Goal: Task Accomplishment & Management: Manage account settings

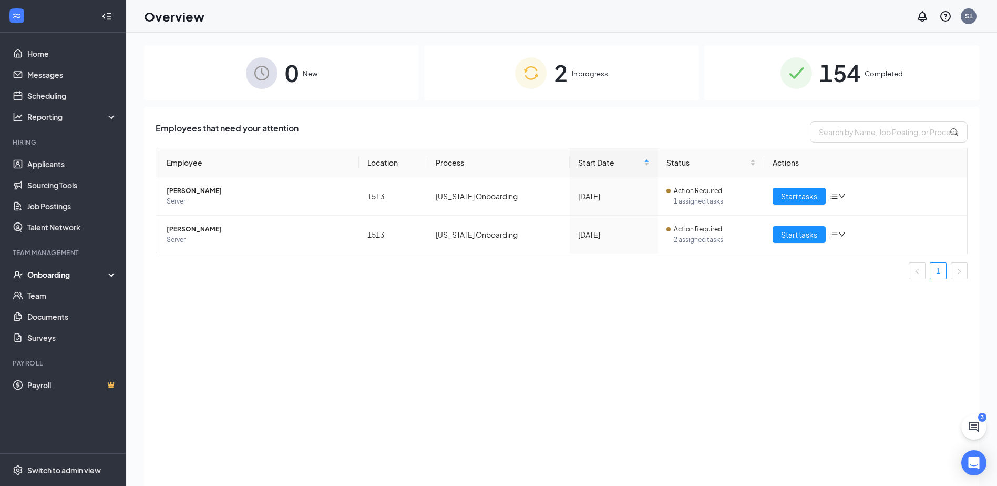
click at [454, 70] on div "2 In progress" at bounding box center [561, 72] width 275 height 55
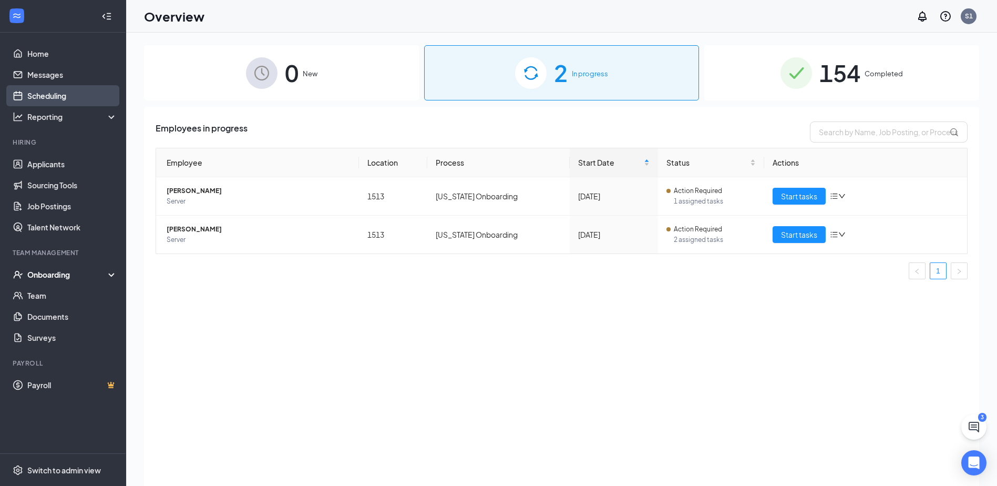
click at [27, 91] on link "Scheduling" at bounding box center [72, 95] width 90 height 21
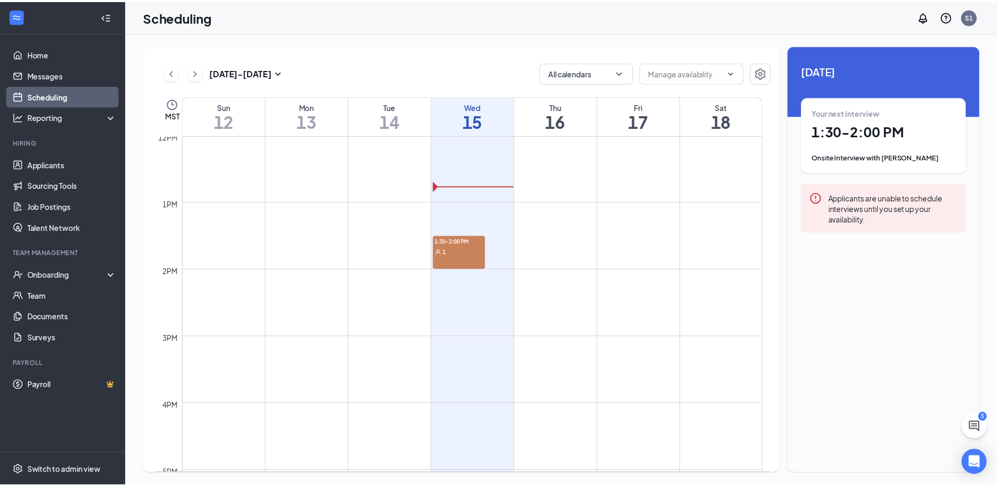
scroll to position [832, 0]
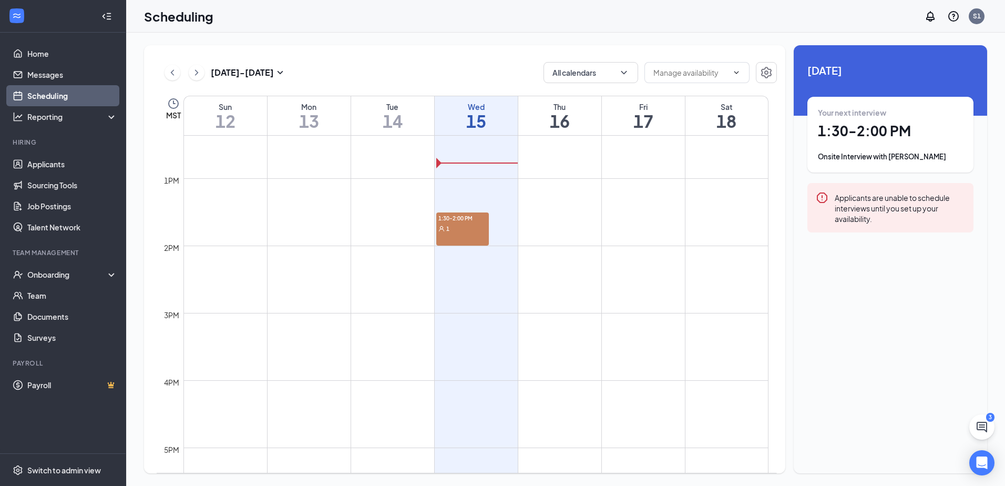
click at [467, 239] on div "1:30-2:00 PM 1" at bounding box center [462, 228] width 53 height 33
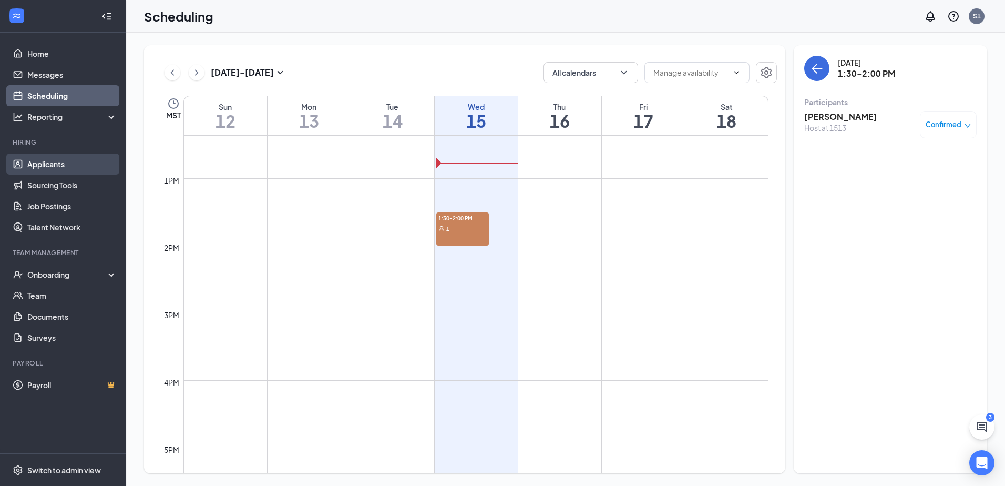
click at [52, 160] on link "Applicants" at bounding box center [72, 163] width 90 height 21
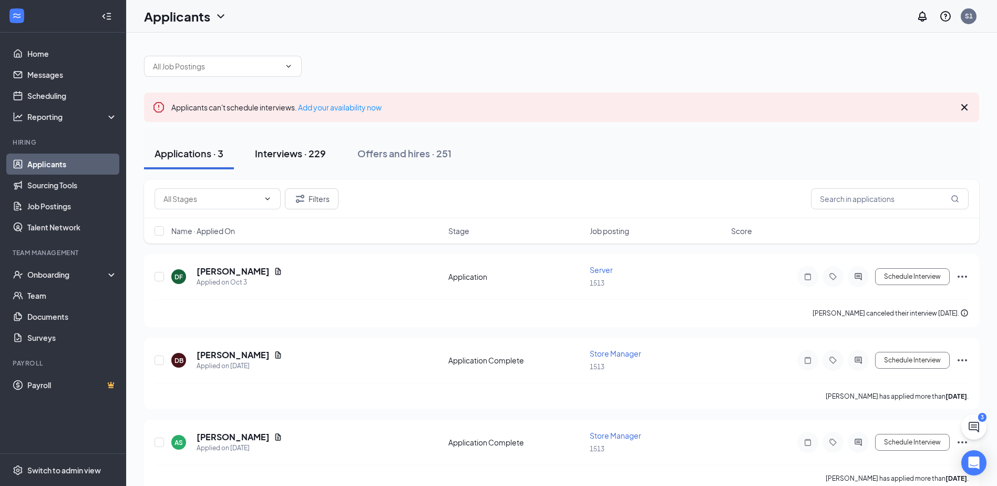
click at [293, 151] on div "Interviews · 229" at bounding box center [290, 153] width 71 height 13
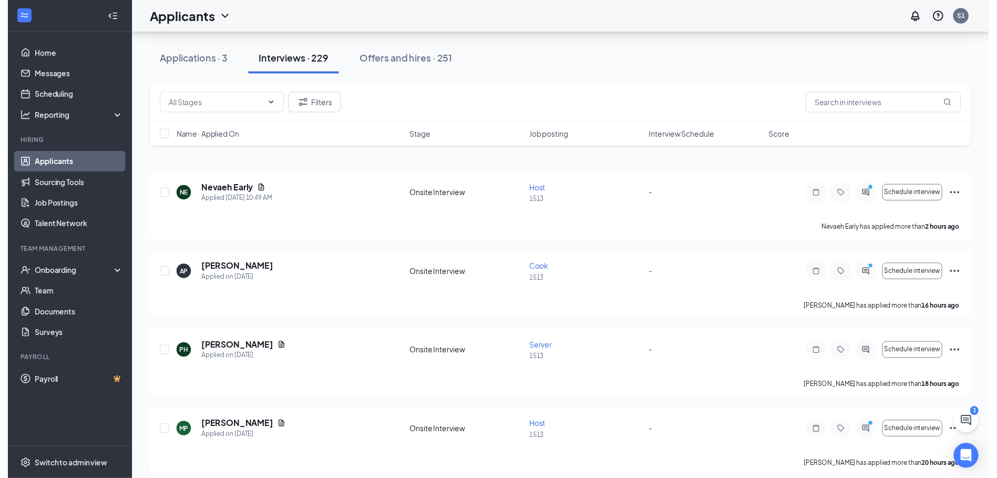
scroll to position [105, 0]
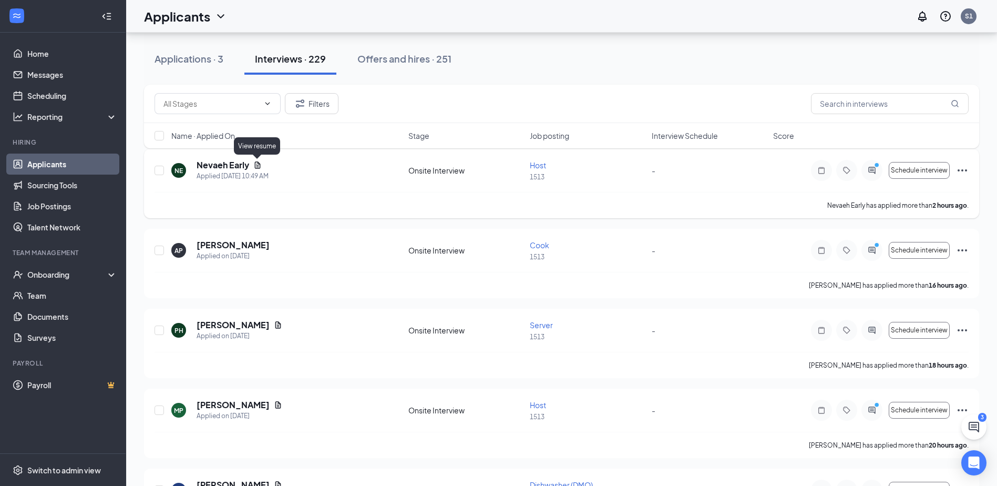
click at [258, 164] on icon "Document" at bounding box center [258, 164] width 6 height 7
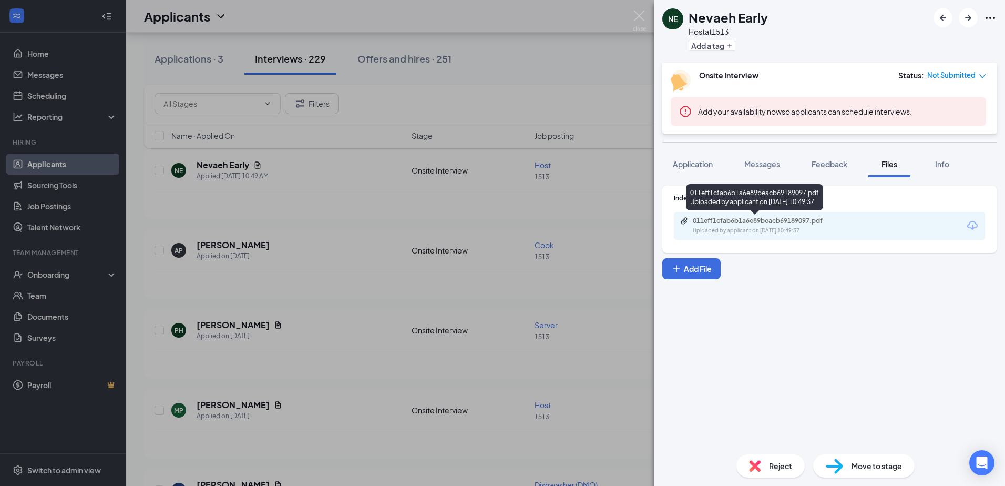
click at [770, 222] on div "011eff1cfab6b1a6e89beacb69189097.pdf" at bounding box center [766, 221] width 147 height 8
click at [511, 287] on div "NE Nevaeh Early Host at 1513 Add a tag Onsite Interview Status : Not Submitted …" at bounding box center [502, 243] width 1005 height 486
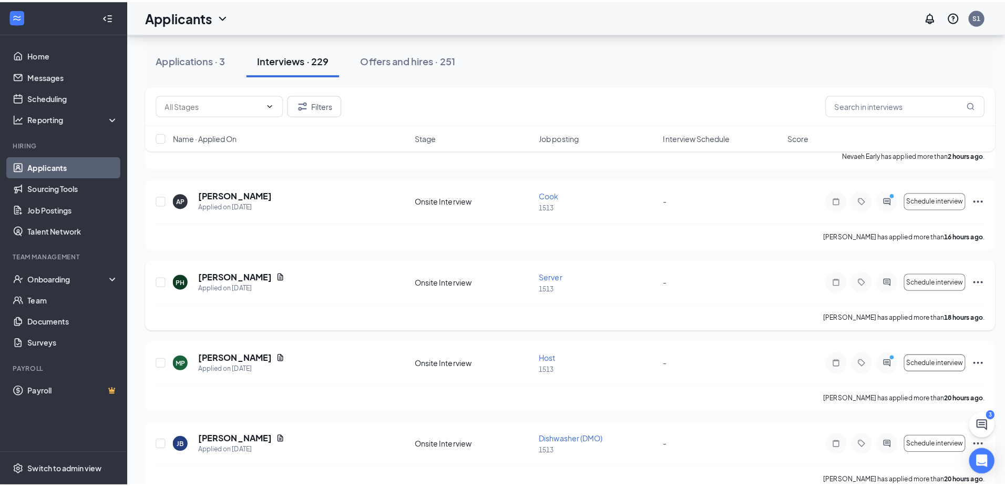
scroll to position [210, 0]
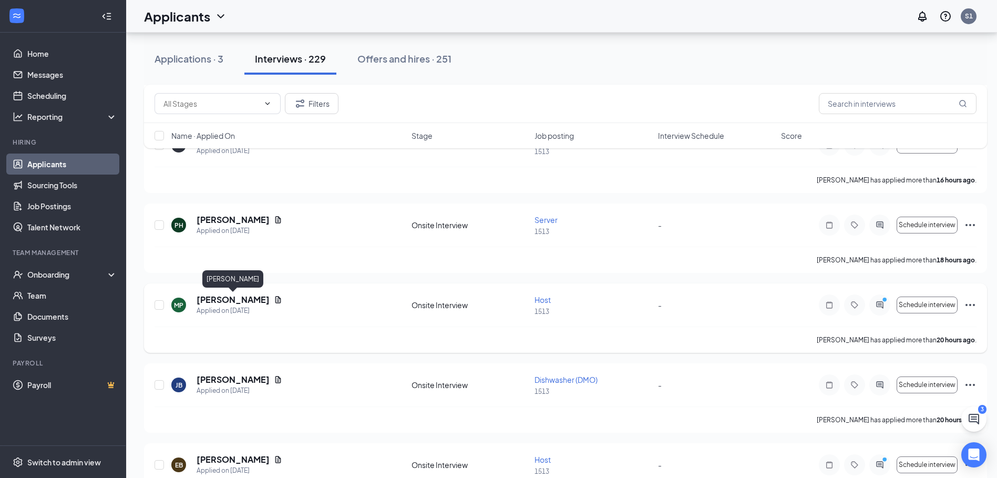
click at [226, 301] on h5 "[PERSON_NAME]" at bounding box center [233, 300] width 73 height 12
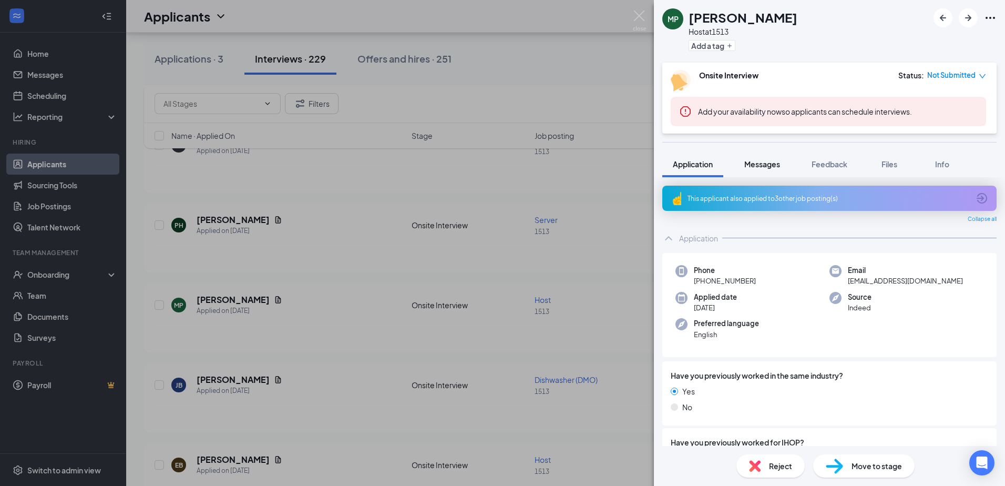
click at [780, 166] on span "Messages" at bounding box center [762, 163] width 36 height 9
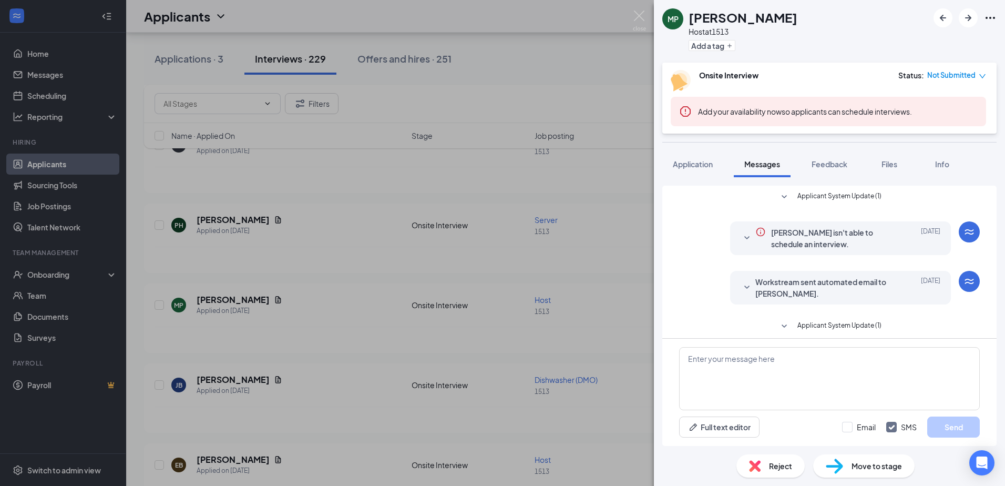
scroll to position [114, 0]
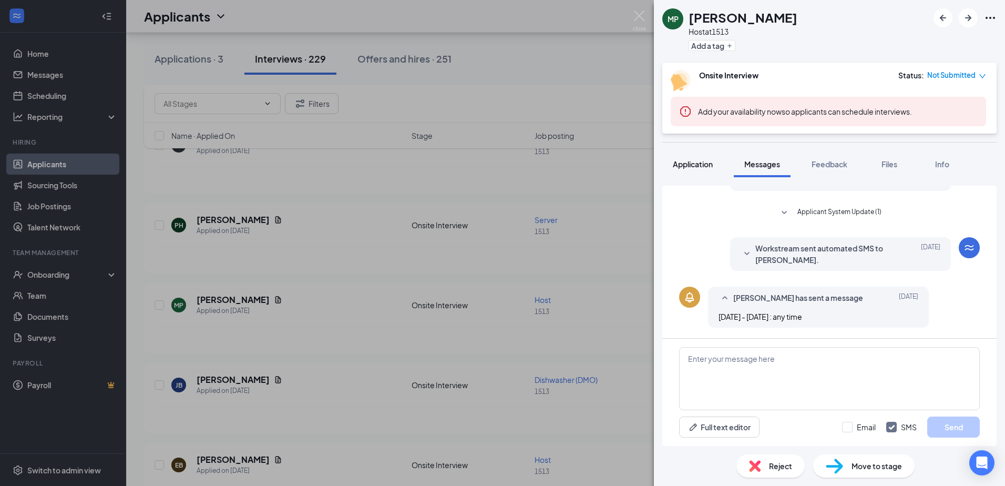
click at [705, 162] on span "Application" at bounding box center [693, 163] width 40 height 9
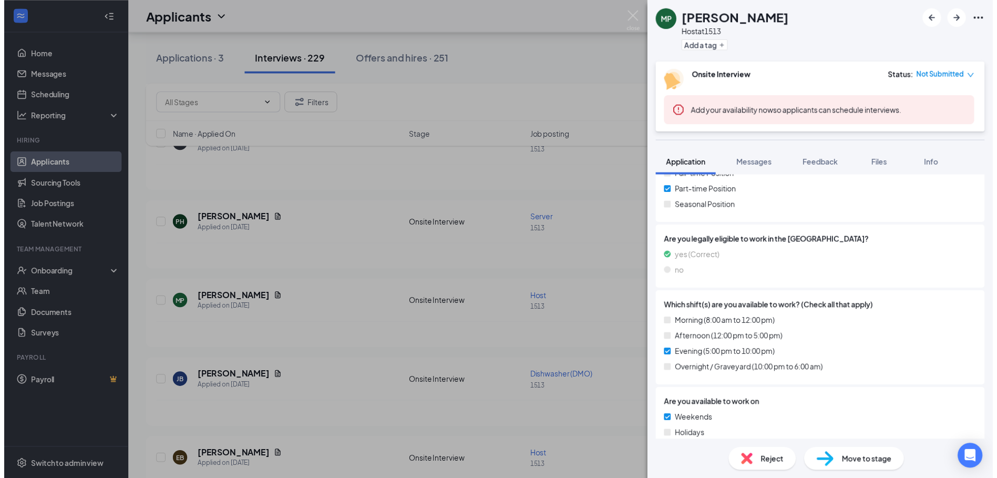
scroll to position [368, 0]
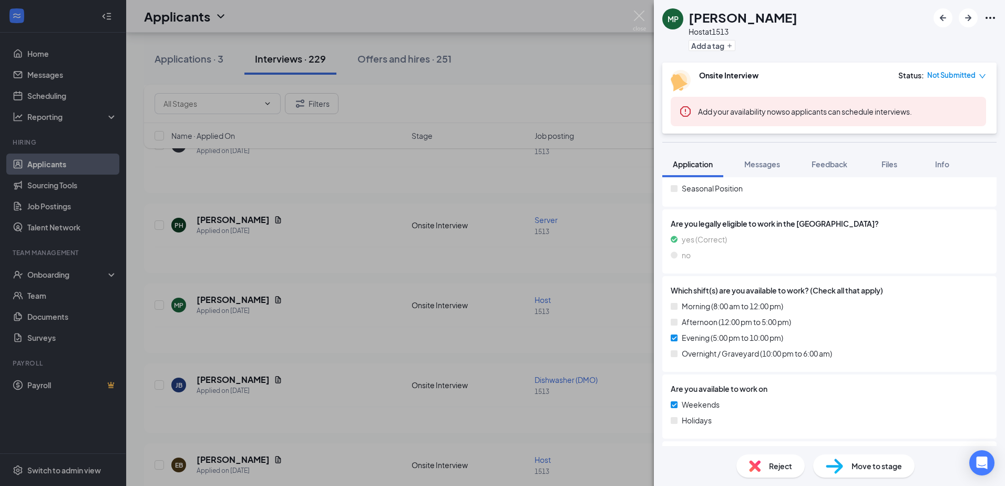
click at [384, 307] on div "MP [PERSON_NAME] Host at 1513 Add a tag Onsite Interview Status : Not Submitted…" at bounding box center [502, 243] width 1005 height 486
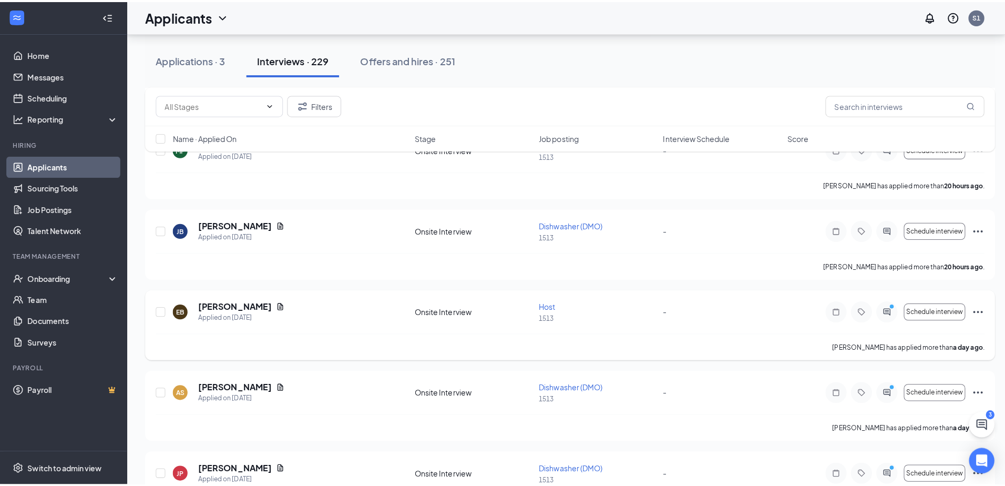
scroll to position [368, 0]
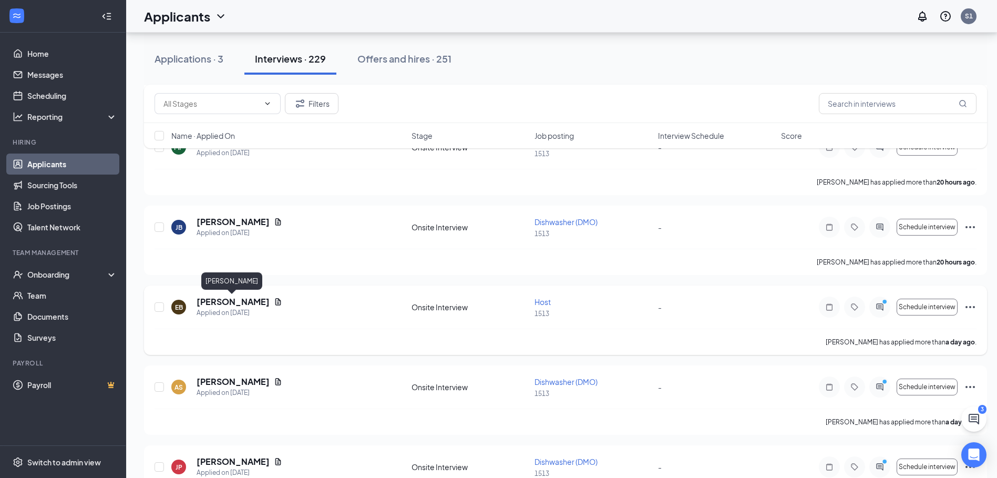
click at [245, 306] on h5 "[PERSON_NAME]" at bounding box center [233, 302] width 73 height 12
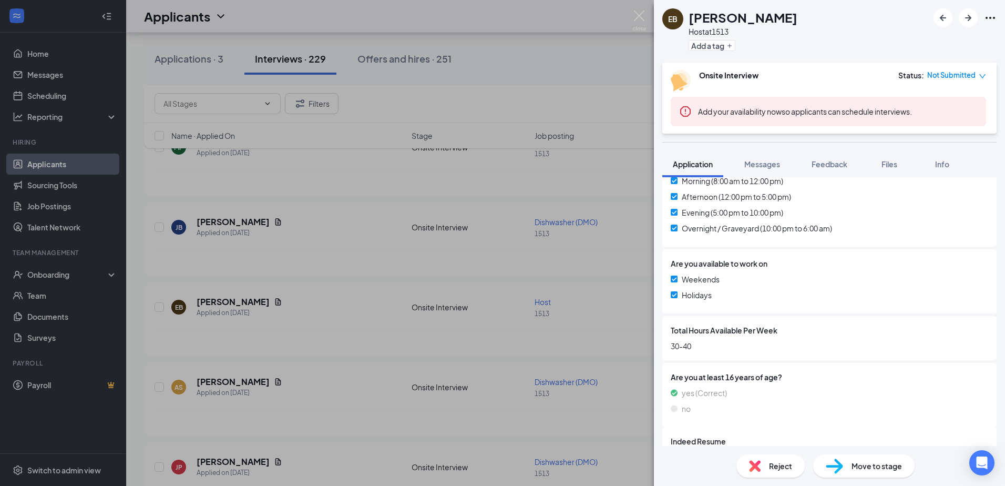
scroll to position [533, 0]
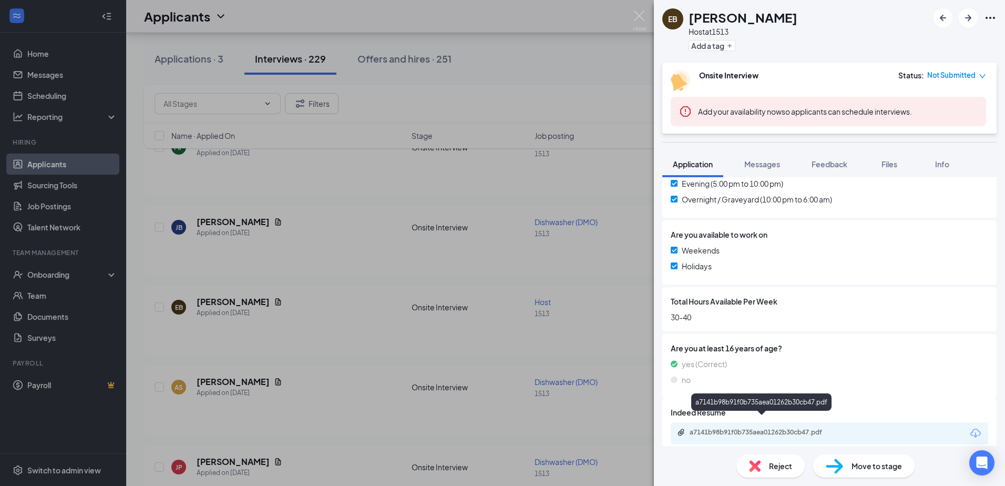
click at [780, 428] on div "a7141b98b91f0b735aea01262b30cb47.pdf" at bounding box center [763, 432] width 147 height 8
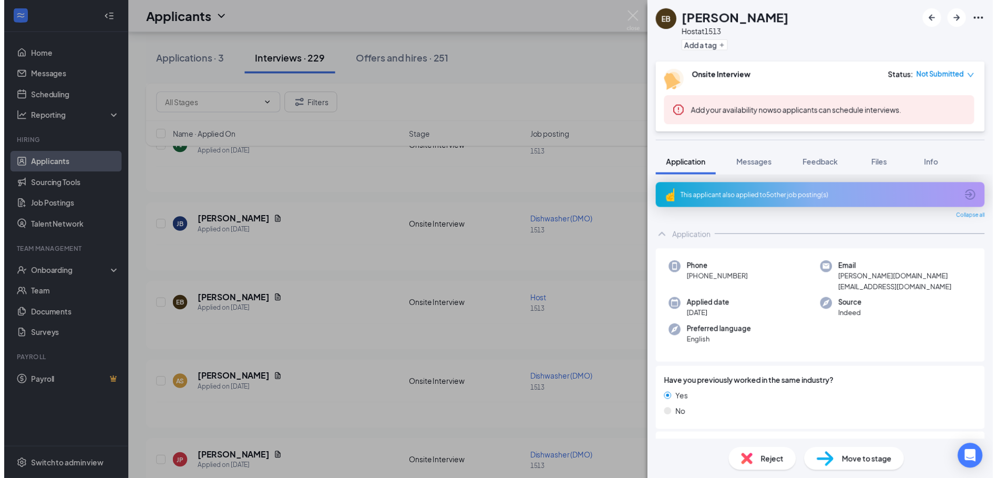
scroll to position [0, 0]
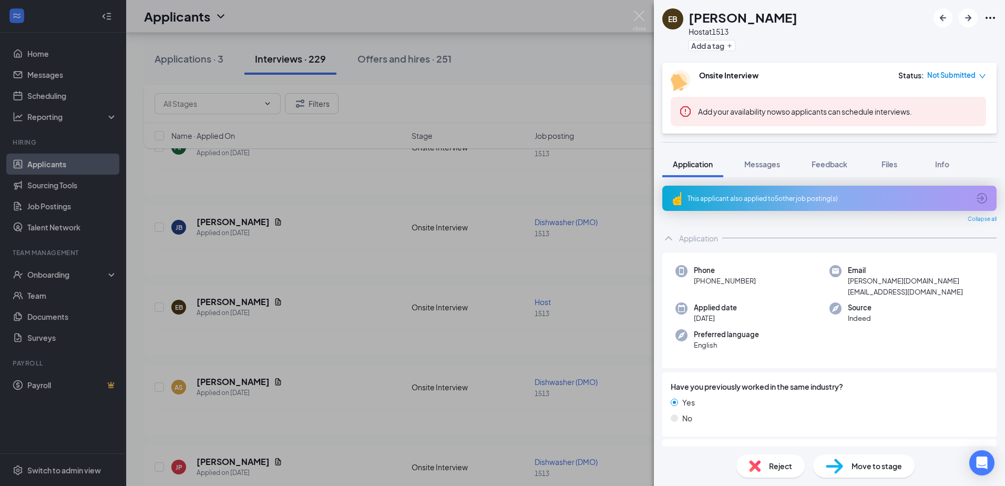
click at [175, 145] on div "EB [PERSON_NAME] Host at 1513 Add a tag Onsite Interview Status : Not Submitted…" at bounding box center [502, 243] width 1005 height 486
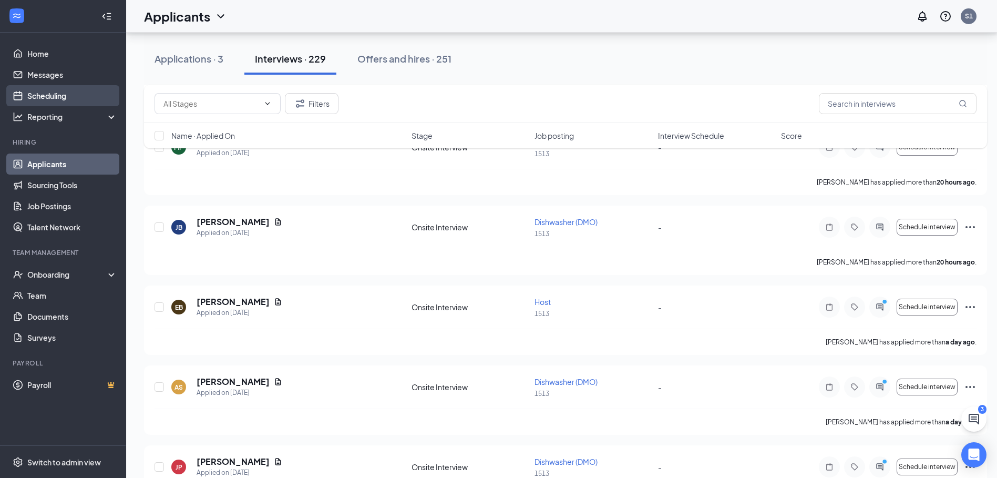
click at [61, 92] on link "Scheduling" at bounding box center [72, 95] width 90 height 21
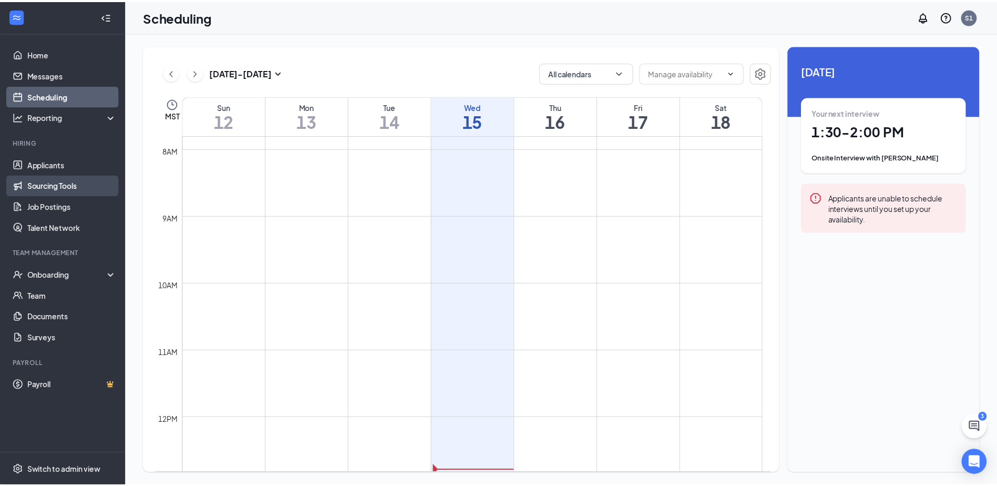
scroll to position [517, 0]
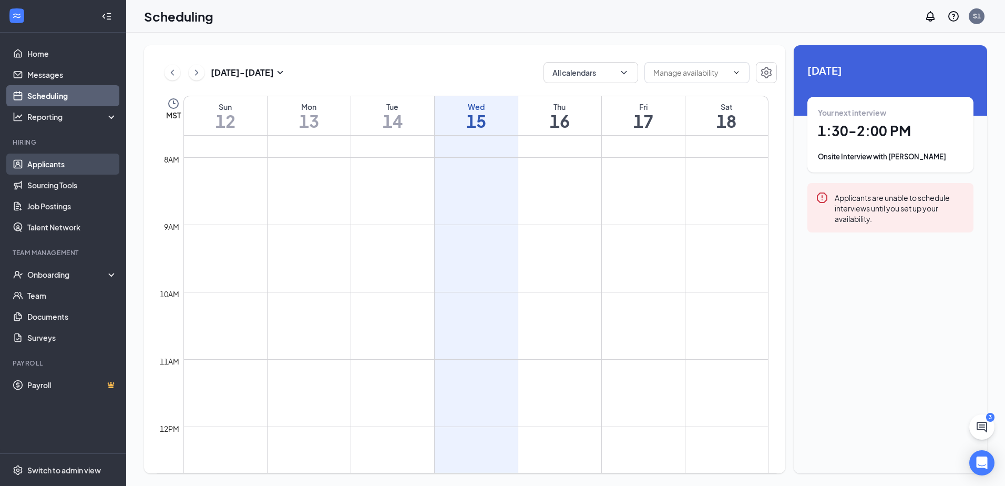
click at [52, 162] on link "Applicants" at bounding box center [72, 163] width 90 height 21
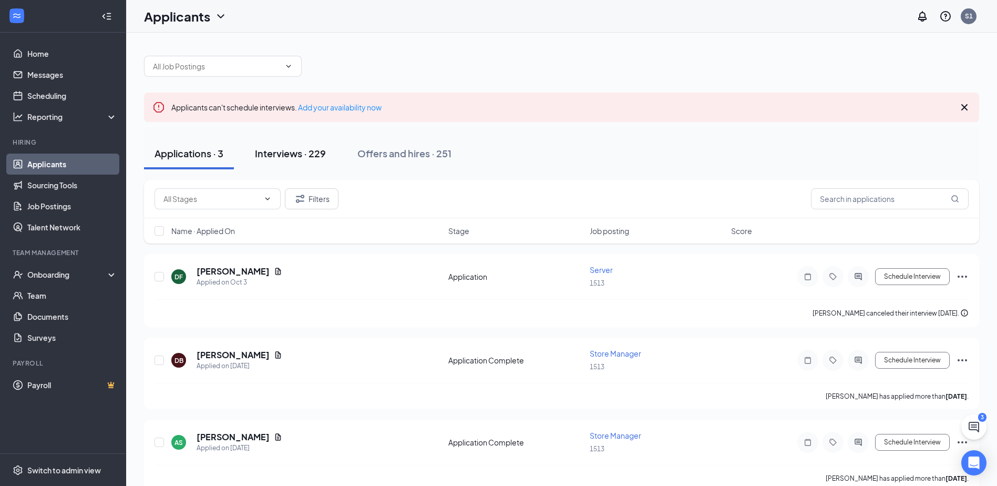
click at [279, 160] on button "Interviews · 229" at bounding box center [290, 154] width 92 height 32
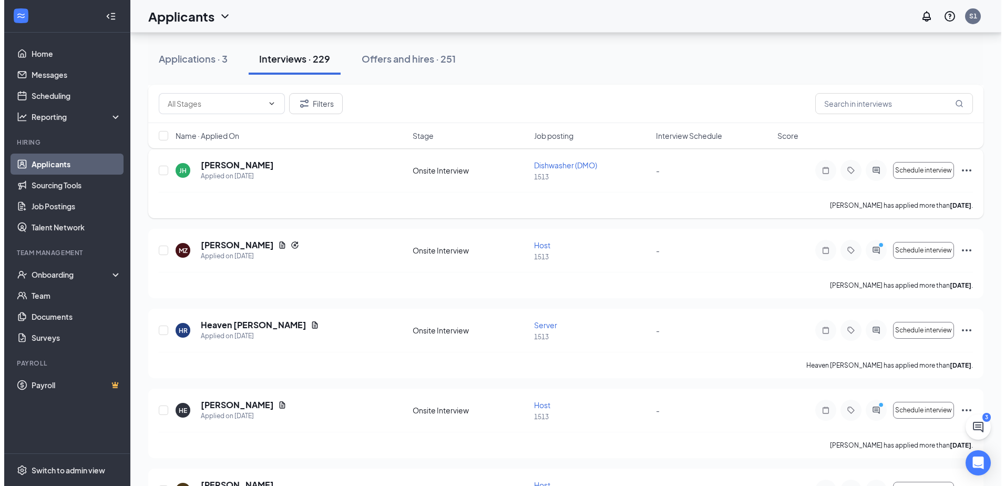
scroll to position [999, 0]
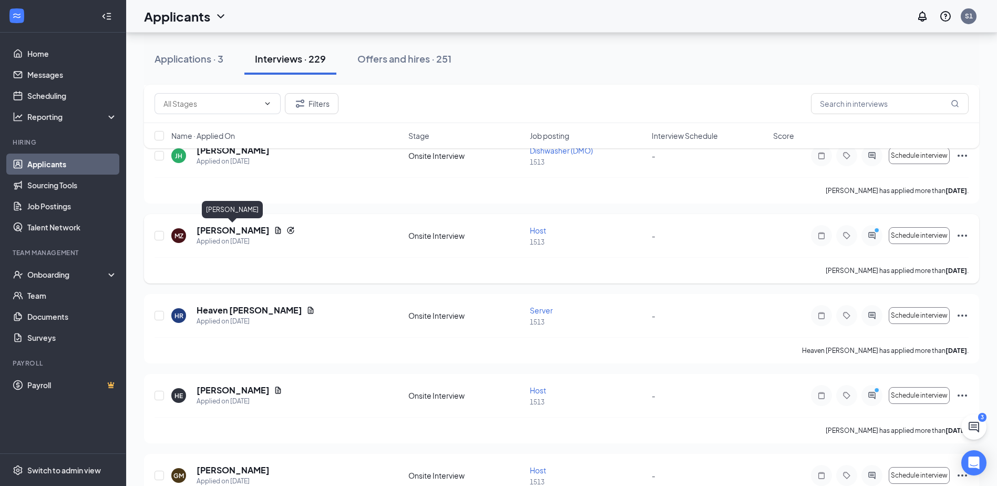
click at [236, 231] on h5 "[PERSON_NAME]" at bounding box center [233, 230] width 73 height 12
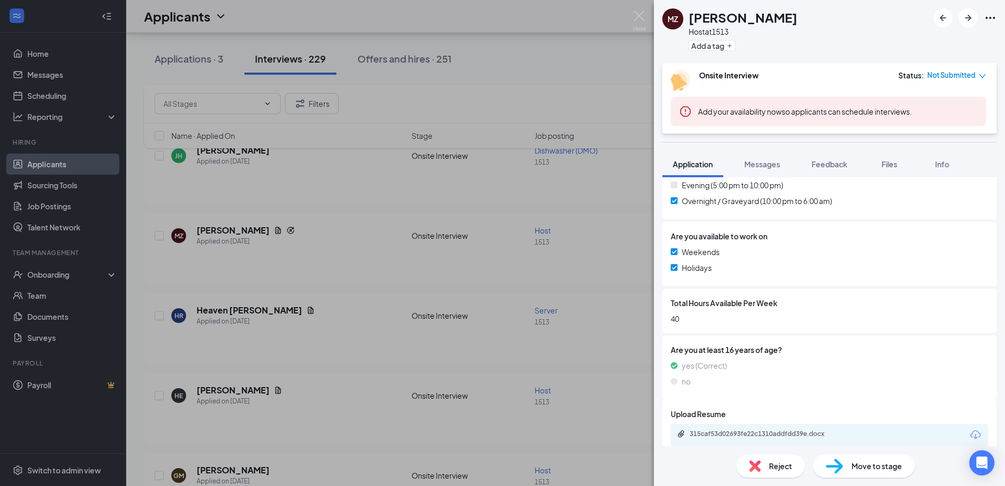
scroll to position [533, 0]
click at [764, 428] on div "315caf53d02693fe22c1310addfdd39e.docx" at bounding box center [763, 432] width 147 height 8
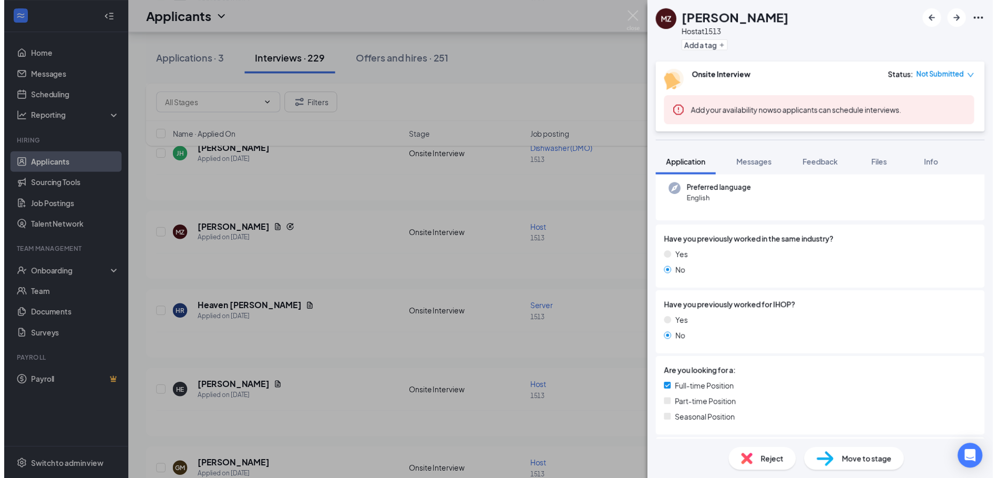
scroll to position [112, 0]
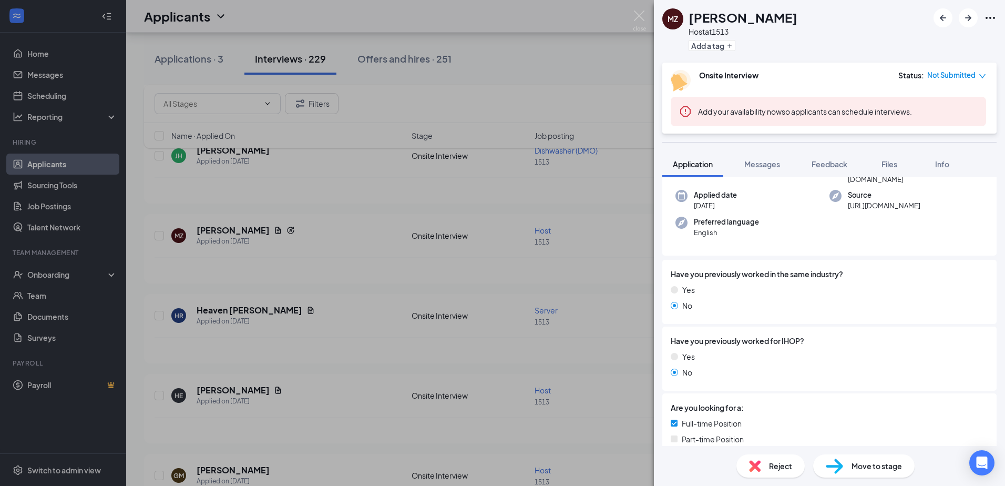
click at [787, 393] on div "Are you looking for a: Full-time Position Part-time Position Seasonal Position" at bounding box center [829, 433] width 334 height 80
click at [60, 265] on div "MZ [PERSON_NAME] Host at 1513 Add a tag Onsite Interview Status : Not Submitted…" at bounding box center [502, 243] width 1005 height 486
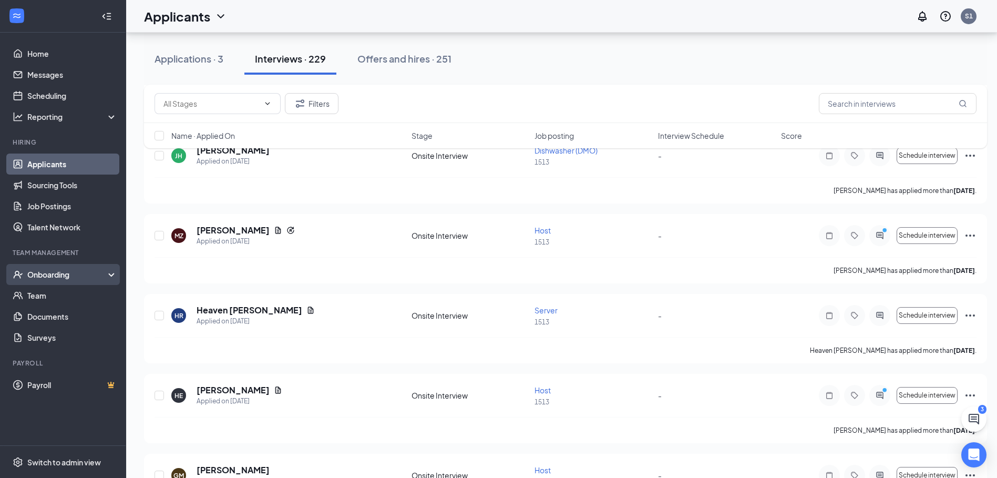
click at [63, 275] on div "Onboarding" at bounding box center [67, 274] width 81 height 11
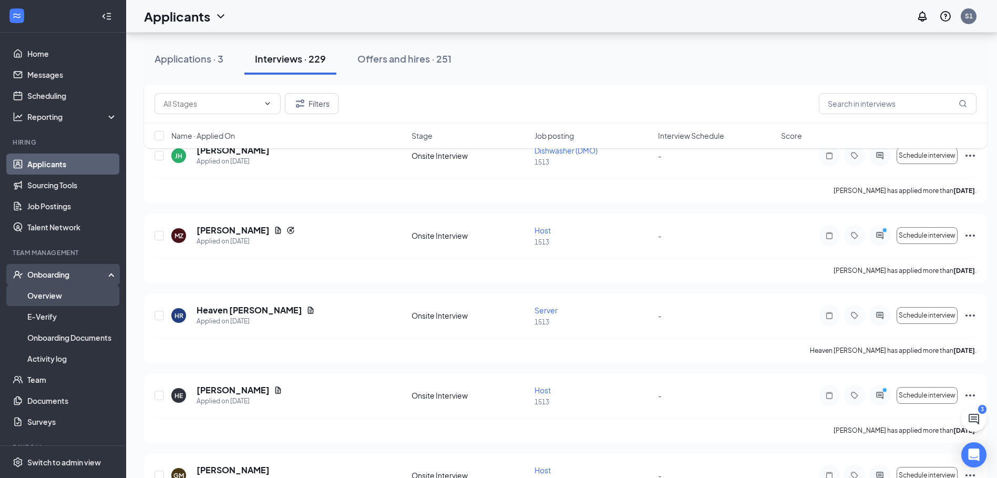
click at [45, 295] on link "Overview" at bounding box center [72, 295] width 90 height 21
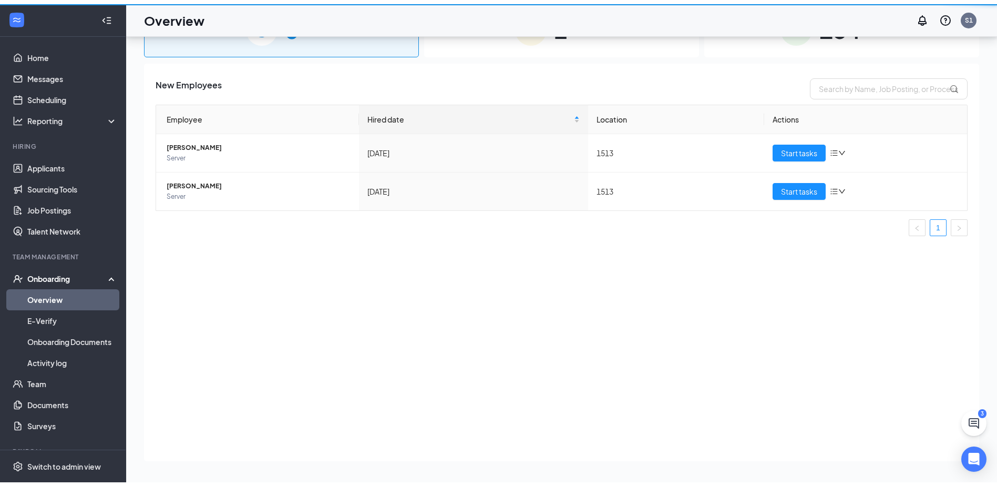
scroll to position [47, 0]
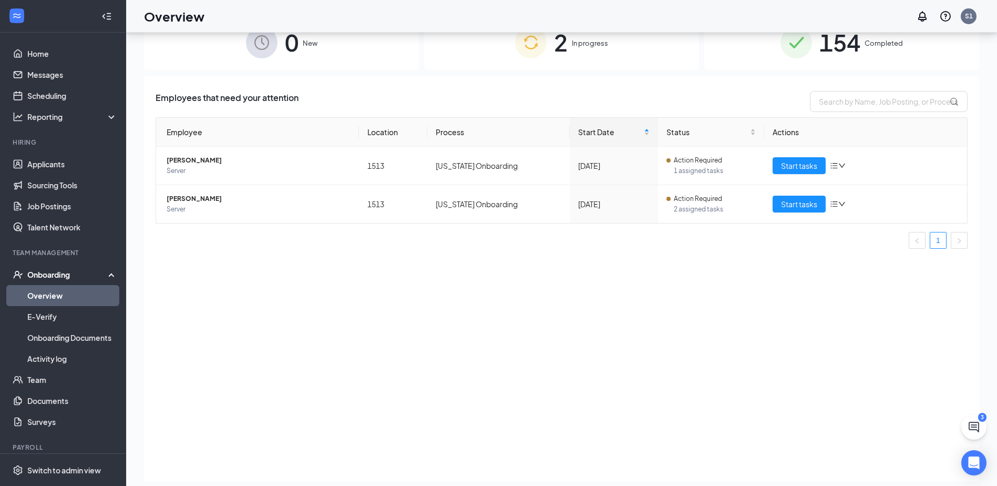
scroll to position [47, 0]
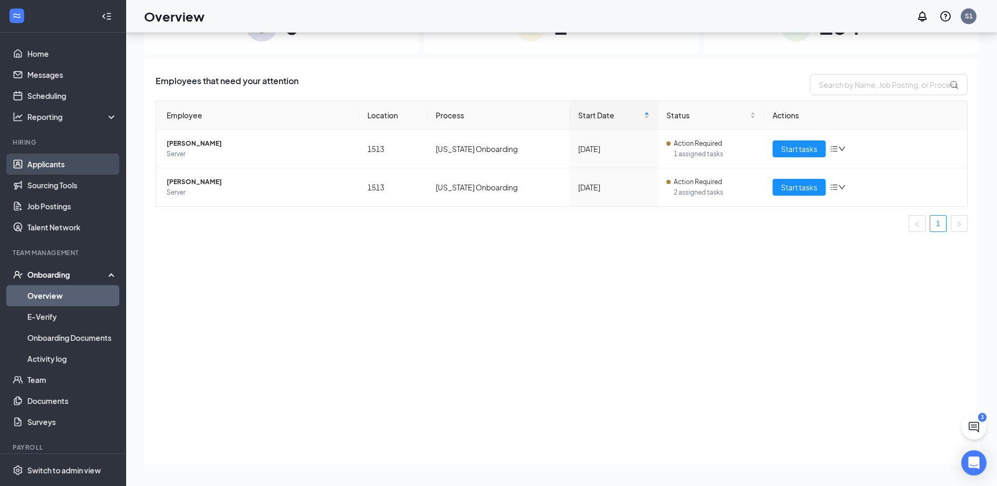
click at [54, 167] on link "Applicants" at bounding box center [72, 163] width 90 height 21
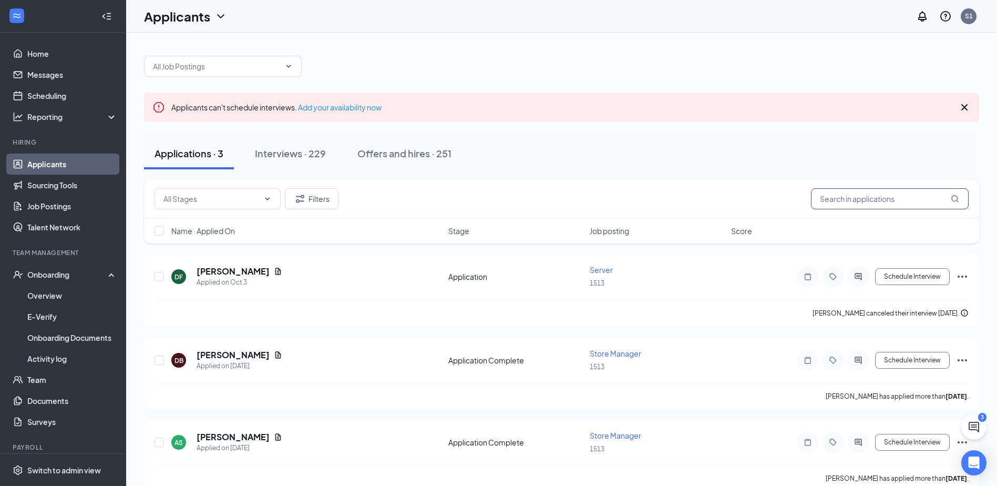
click at [871, 197] on input "text" at bounding box center [890, 198] width 158 height 21
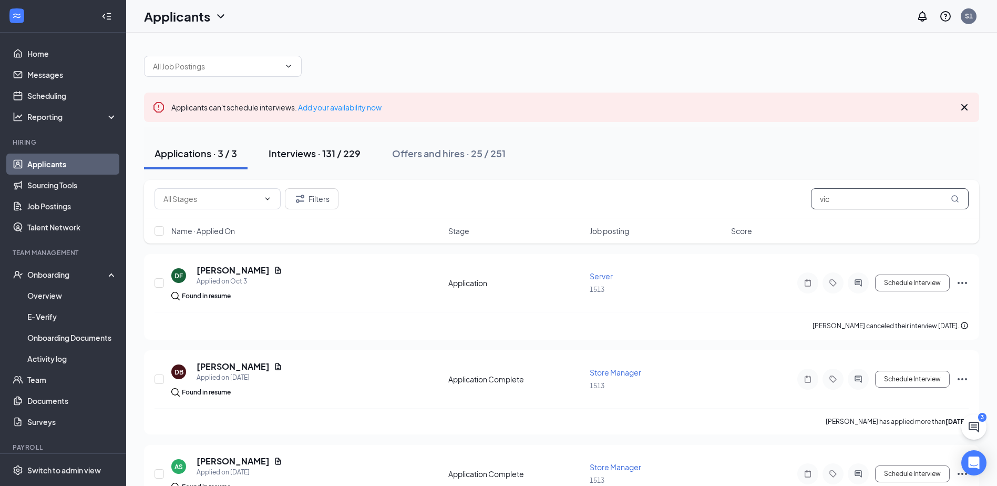
type input "vic"
click at [327, 162] on button "Interviews · 131 / 229" at bounding box center [314, 154] width 113 height 32
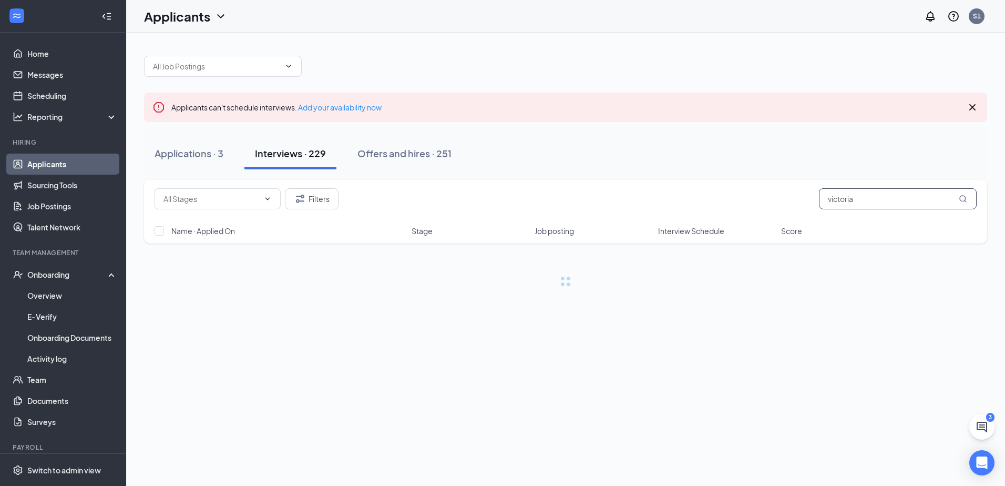
type input "victoria"
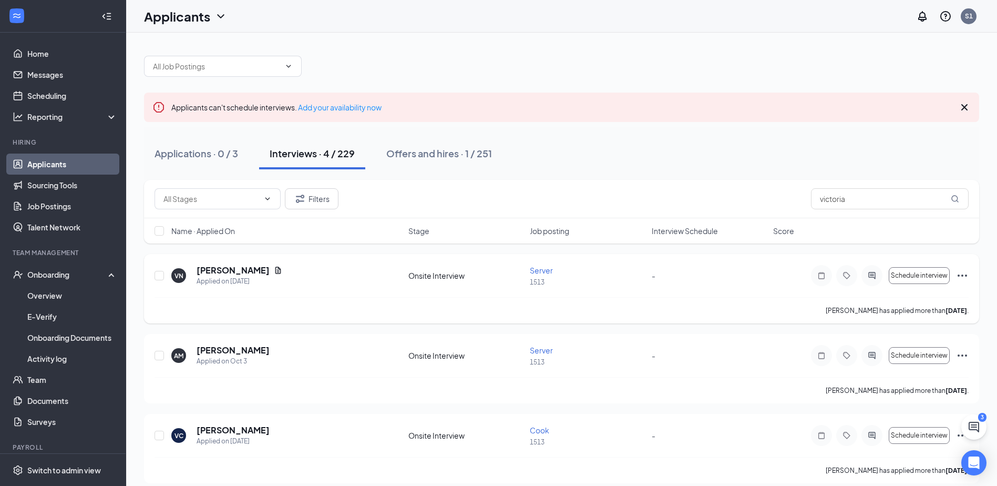
click at [964, 275] on icon "Ellipses" at bounding box center [962, 275] width 13 height 13
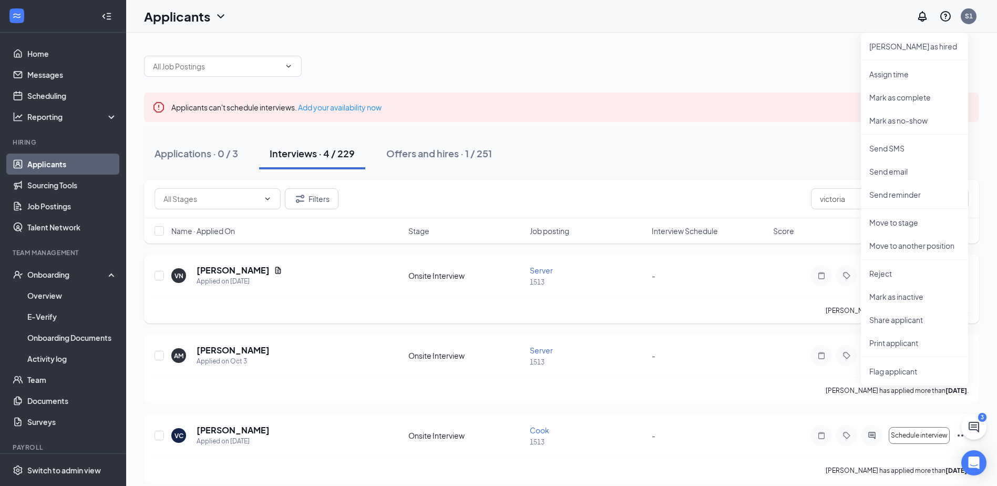
click at [782, 282] on div "VN [PERSON_NAME] Applied on [DATE] Onsite Interview Server 1513 - Schedule inte…" at bounding box center [562, 280] width 814 height 33
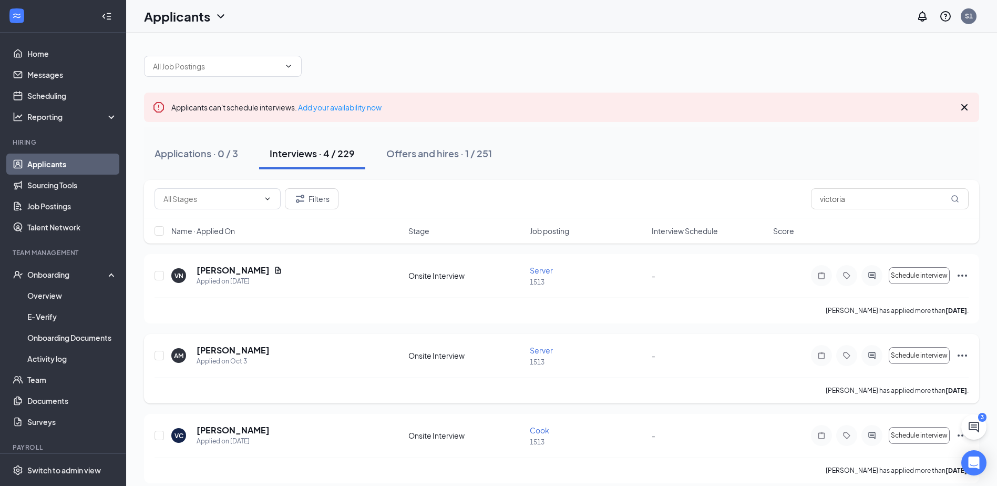
click at [724, 371] on div "AM [PERSON_NAME] Applied on [DATE] Onsite Interview Server 1513 - Schedule inte…" at bounding box center [562, 360] width 814 height 33
click at [55, 294] on link "Overview" at bounding box center [72, 295] width 90 height 21
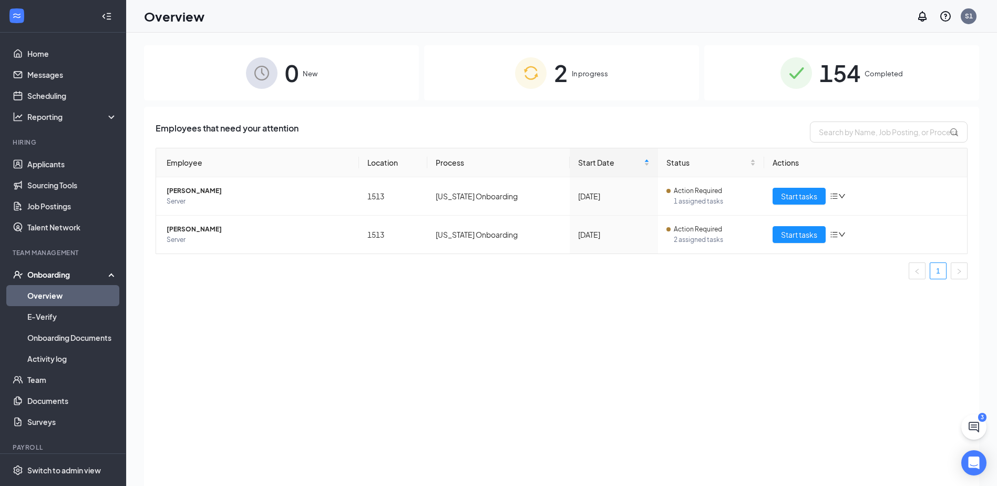
click at [590, 82] on div "2 In progress" at bounding box center [561, 72] width 275 height 55
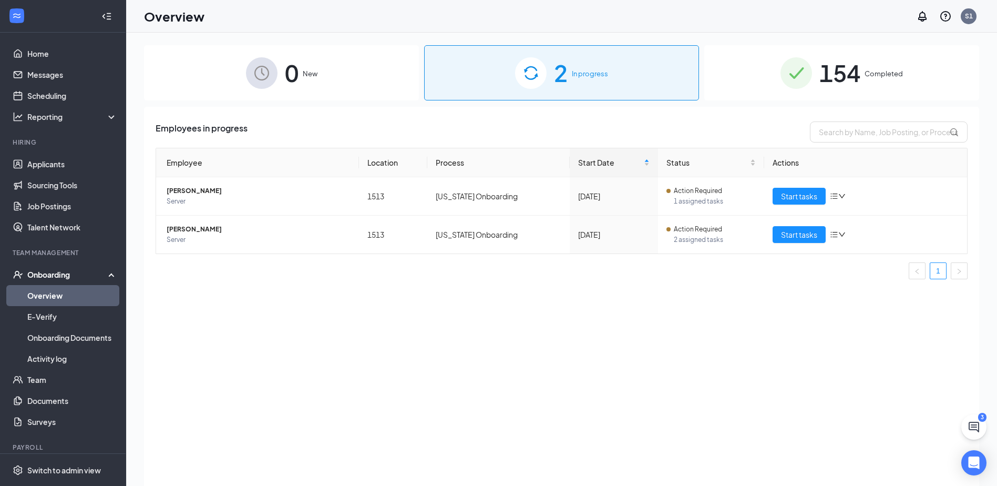
click at [817, 71] on div "154 Completed" at bounding box center [841, 72] width 275 height 55
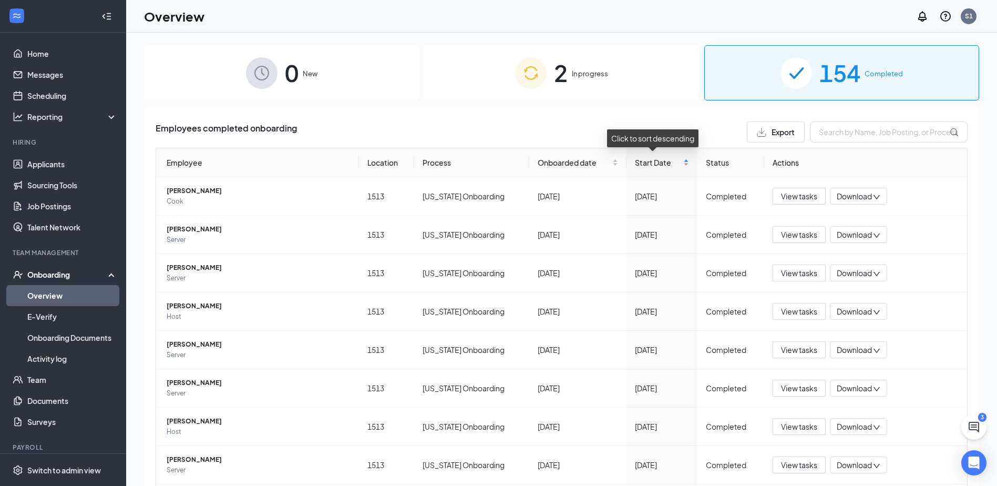
click at [674, 162] on div "Start Date" at bounding box center [662, 163] width 54 height 12
click at [189, 191] on span "[PERSON_NAME]" at bounding box center [259, 191] width 184 height 11
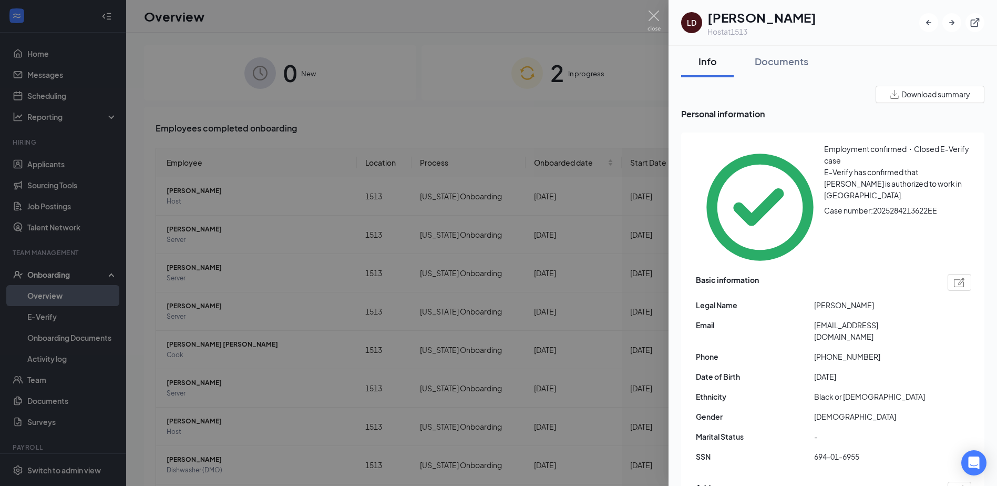
click at [590, 102] on div at bounding box center [498, 243] width 997 height 486
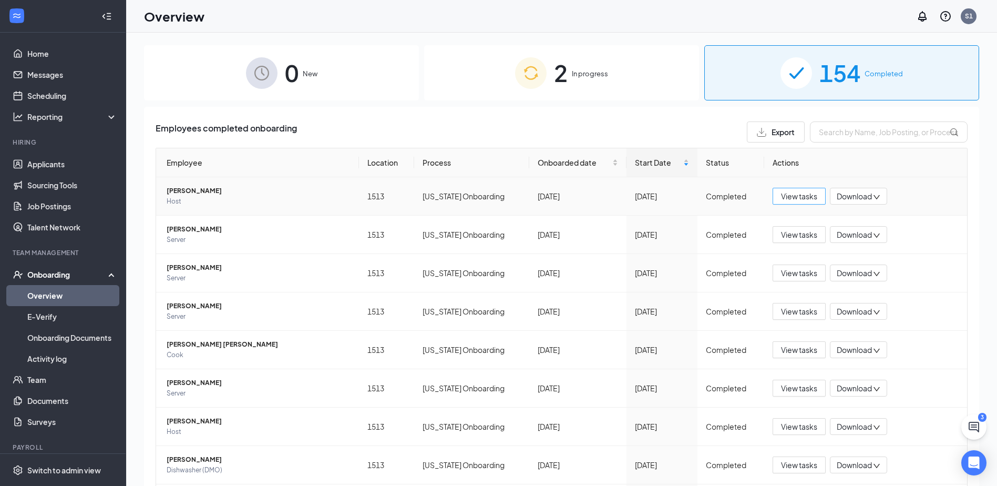
click at [787, 200] on span "View tasks" at bounding box center [799, 196] width 36 height 12
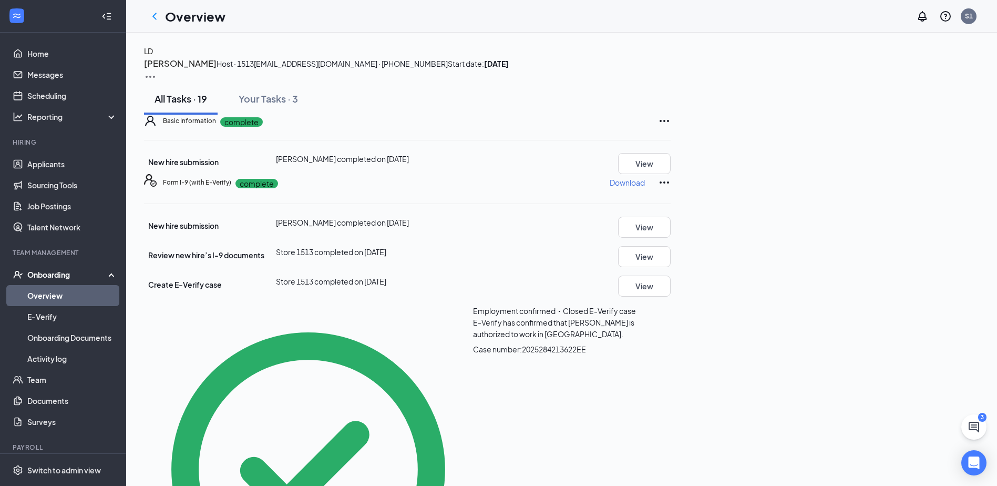
click at [645, 188] on p "Download" at bounding box center [627, 182] width 35 height 11
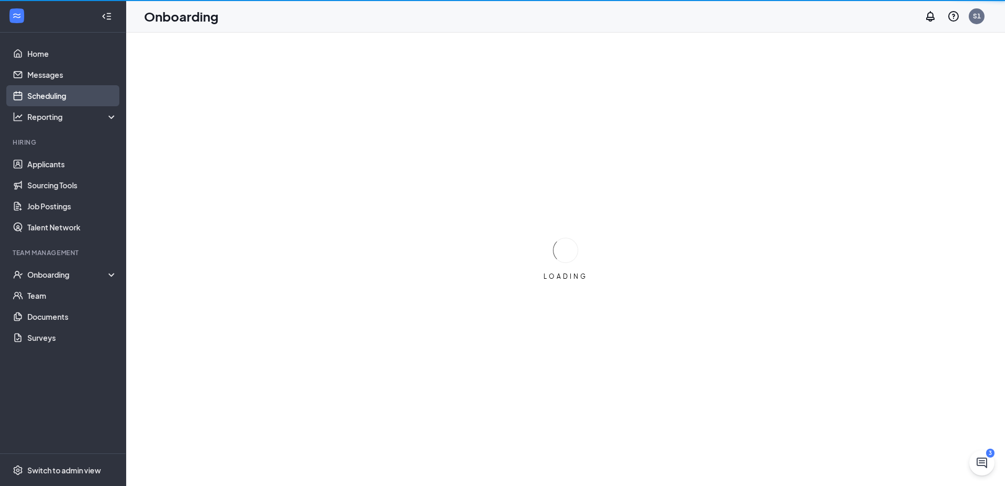
click at [63, 95] on link "Scheduling" at bounding box center [72, 95] width 90 height 21
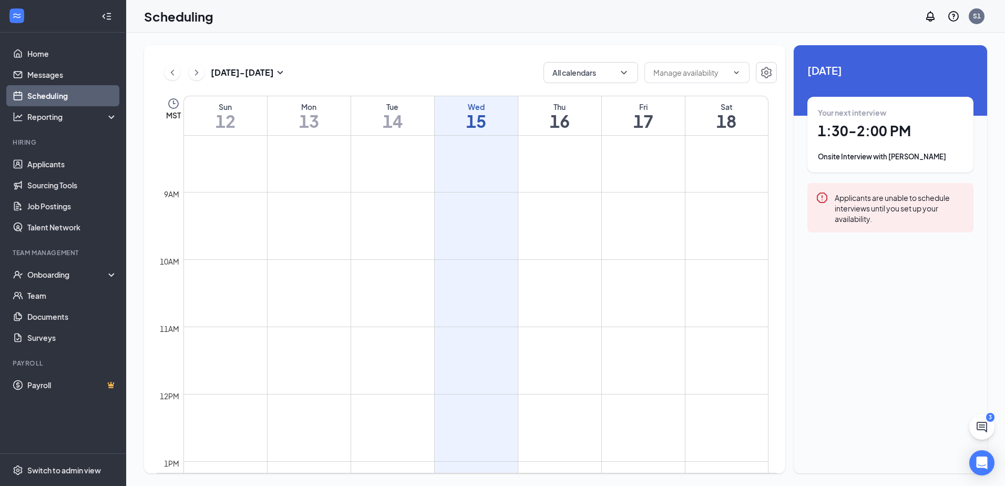
scroll to position [674, 0]
click at [460, 391] on div "1" at bounding box center [462, 386] width 53 height 11
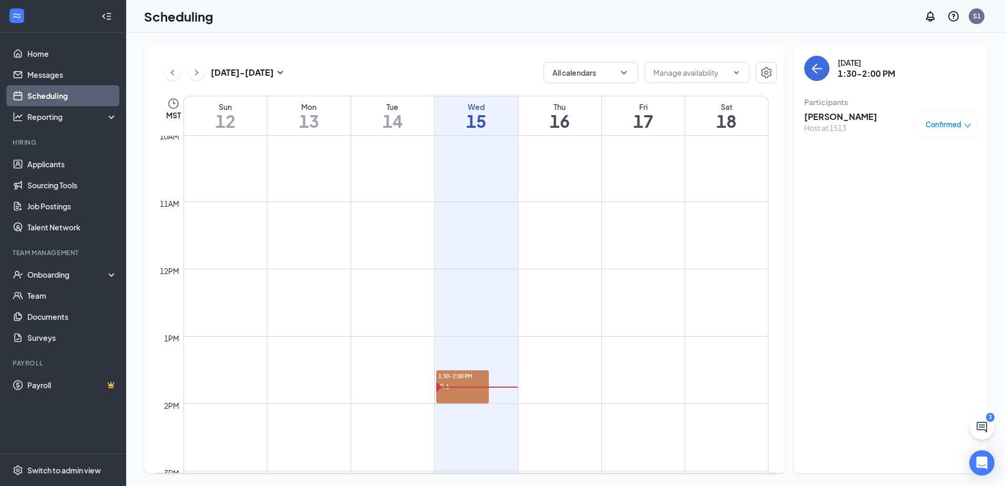
click at [448, 376] on span "1:30-2:00 PM" at bounding box center [462, 375] width 53 height 11
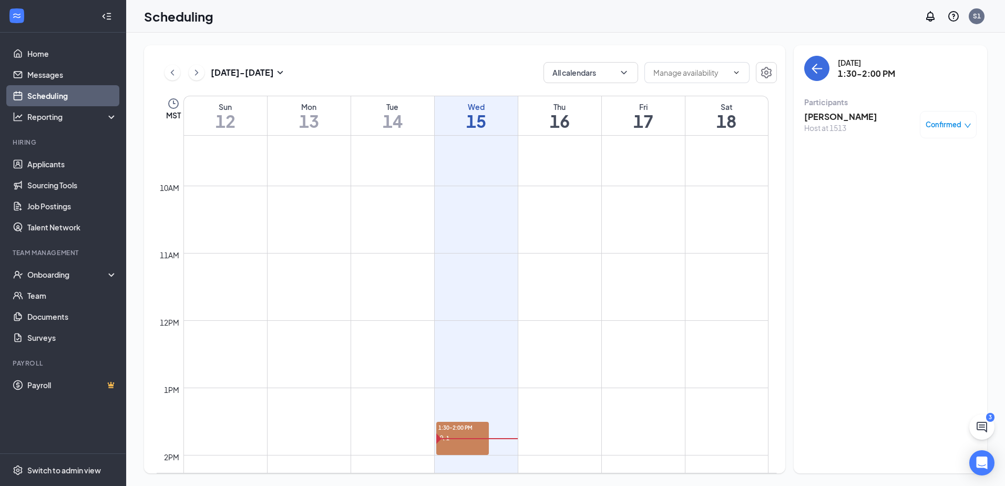
scroll to position [622, 0]
